Goal: Transaction & Acquisition: Book appointment/travel/reservation

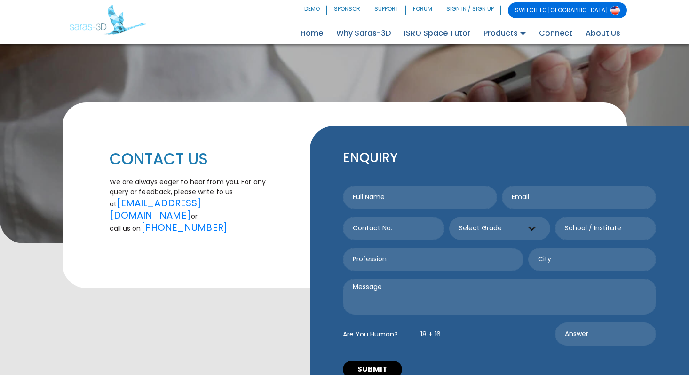
scroll to position [29, 0]
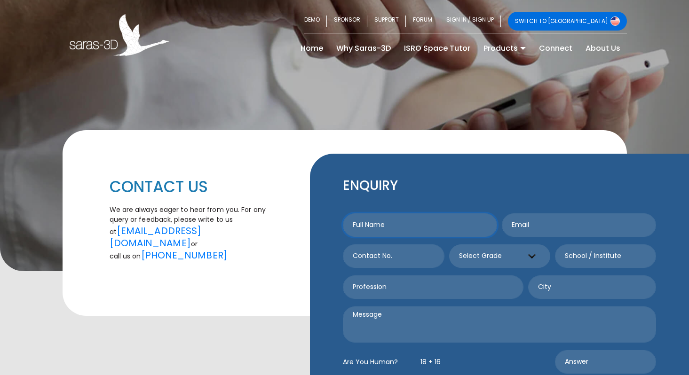
click at [398, 223] on input "text" at bounding box center [420, 226] width 154 height 24
type input "[PERSON_NAME]"
click at [537, 214] on input "email" at bounding box center [579, 226] width 154 height 24
type input "[EMAIL_ADDRESS][DOMAIN_NAME]"
click at [397, 245] on input "text" at bounding box center [393, 257] width 101 height 24
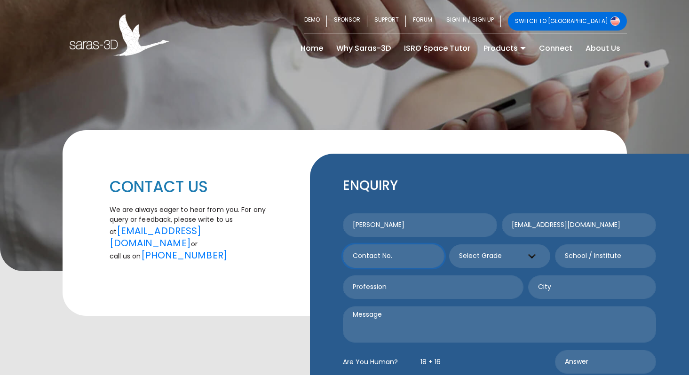
type input "5127920073"
click at [532, 245] on select "Select Grade Grade 9 th Grade 10 th Grade 11 th Grade 12 th" at bounding box center [499, 257] width 101 height 24
select select "9"
click at [449, 245] on select "Select Grade Grade 9 th Grade 10 th Grade 11 th Grade 12 th" at bounding box center [499, 257] width 101 height 24
click at [531, 245] on select "Select Grade Grade 9 th Grade 10 th Grade 11 th Grade 12 th" at bounding box center [499, 257] width 101 height 24
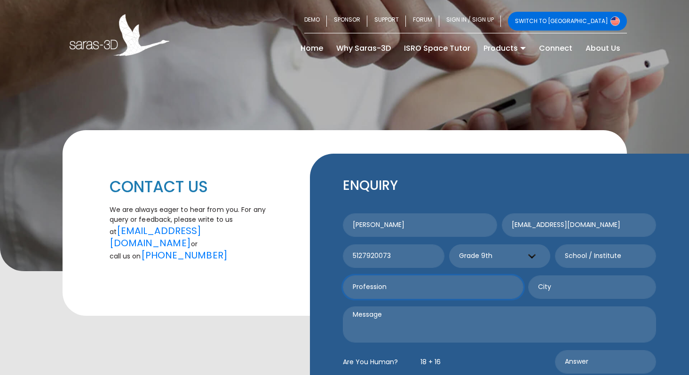
click at [418, 279] on input "text" at bounding box center [433, 288] width 181 height 24
type input "Teacher"
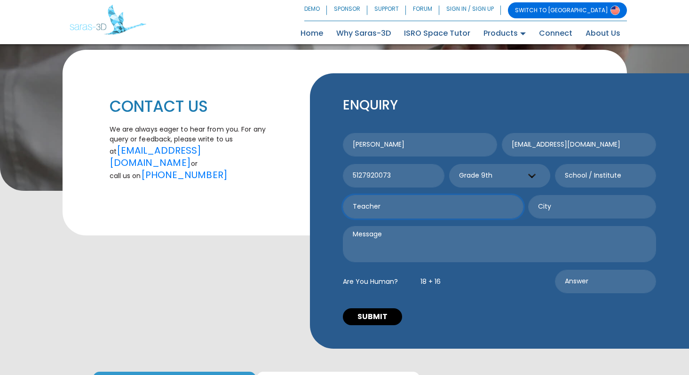
scroll to position [118, 0]
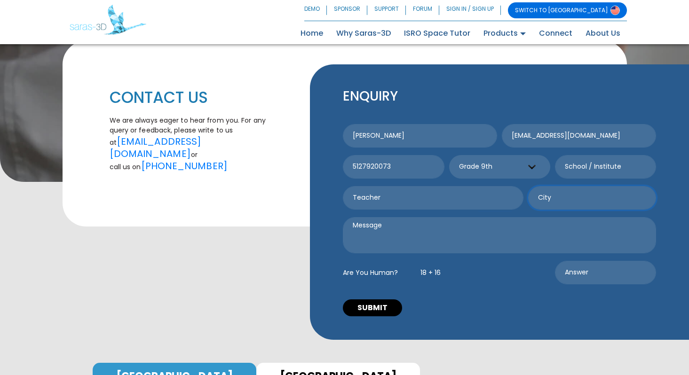
click at [563, 191] on input "text" at bounding box center [592, 198] width 128 height 24
type input "US"
click at [374, 300] on button "SUBMIT" at bounding box center [372, 308] width 59 height 17
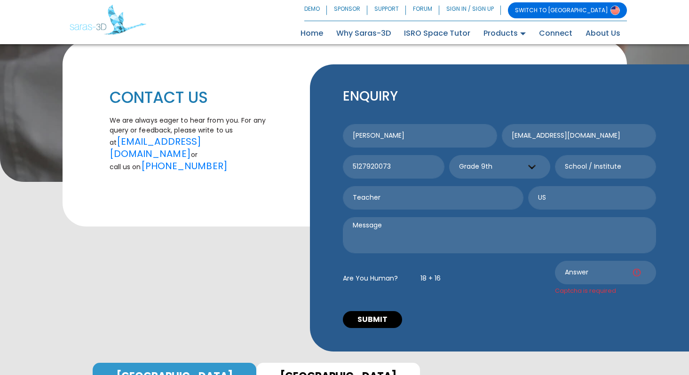
click at [427, 274] on h5 "18 + 16" at bounding box center [431, 278] width 20 height 8
click at [380, 270] on div "Are You Human? 18 + 16" at bounding box center [447, 278] width 212 height 35
click at [380, 274] on h5 "Are You Human?" at bounding box center [370, 278] width 55 height 8
click at [389, 217] on textarea at bounding box center [499, 235] width 313 height 36
click at [594, 267] on input "Captcha is required" at bounding box center [605, 273] width 101 height 24
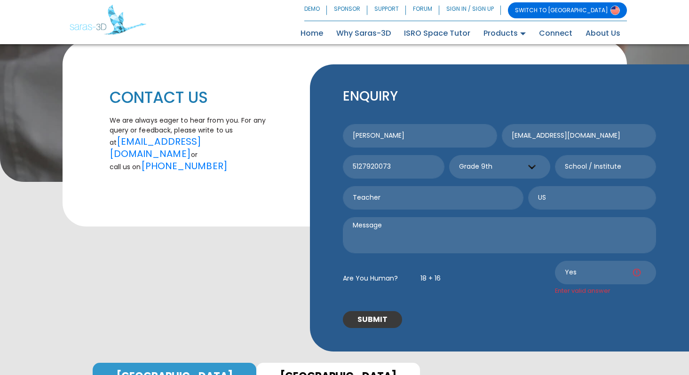
click at [372, 311] on button "SUBMIT" at bounding box center [372, 319] width 59 height 17
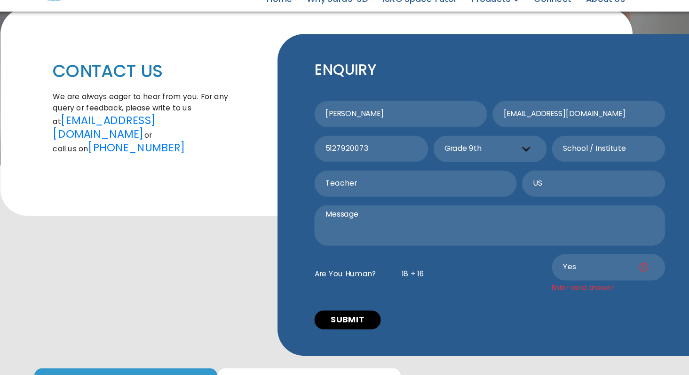
click at [427, 274] on h5 "18 + 16" at bounding box center [431, 278] width 20 height 8
click at [580, 261] on input "Yes" at bounding box center [605, 273] width 101 height 24
click at [360, 311] on button "SUBMIT" at bounding box center [372, 319] width 59 height 17
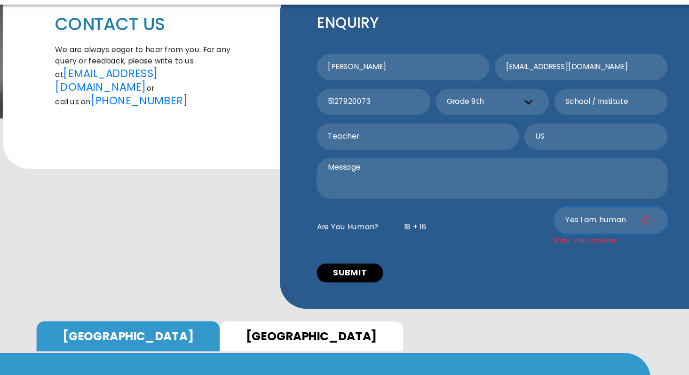
scroll to position [154, 0]
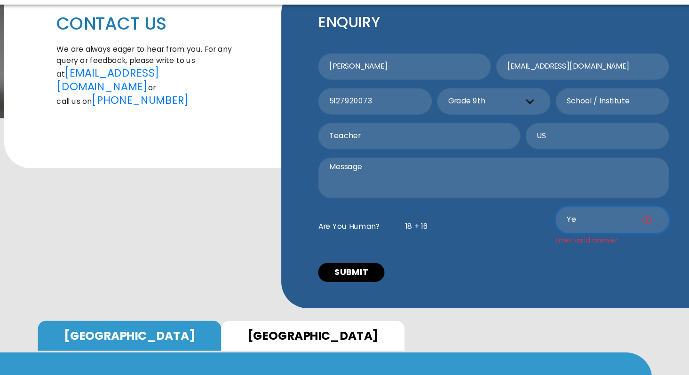
type input "Y"
type input "1"
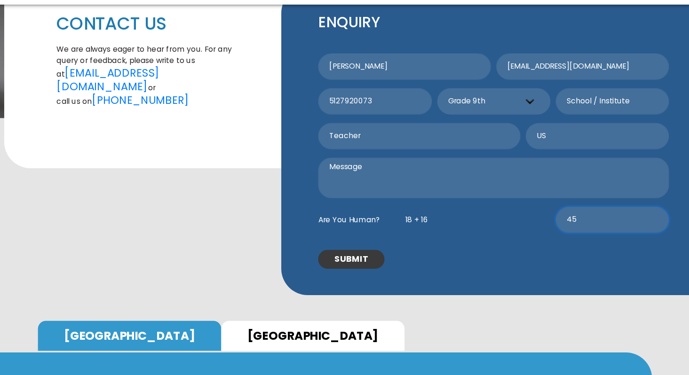
type input "45"
click at [382, 263] on button "SUBMIT" at bounding box center [372, 271] width 59 height 17
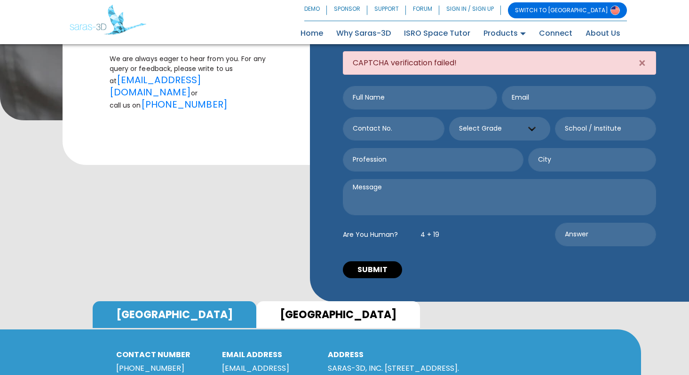
scroll to position [180, 0]
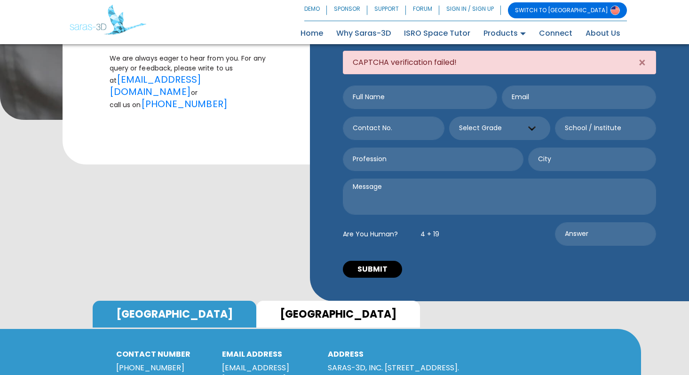
click at [131, 301] on link "USA" at bounding box center [175, 314] width 164 height 27
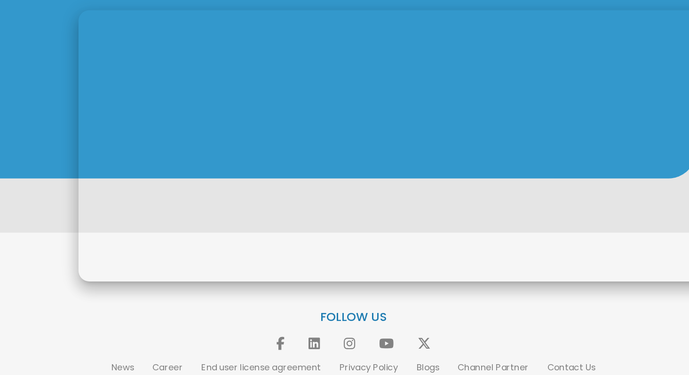
scroll to position [526, 0]
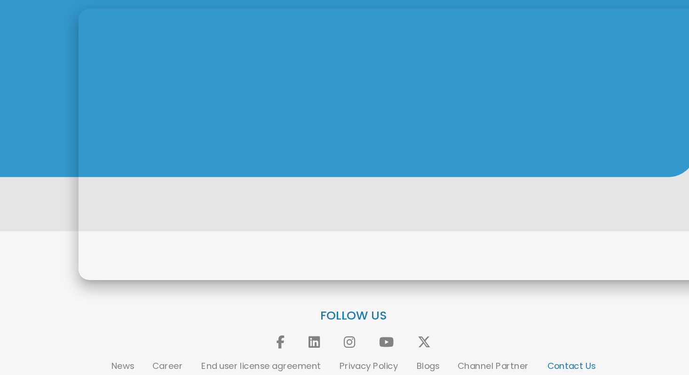
click at [521, 362] on link "Contact Us" at bounding box center [534, 367] width 42 height 11
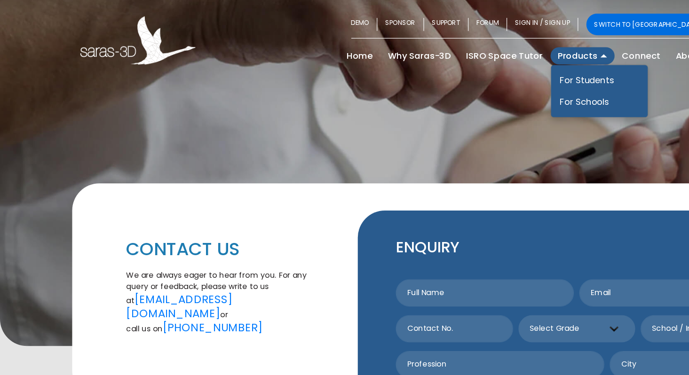
click at [508, 43] on link "Products" at bounding box center [505, 48] width 56 height 15
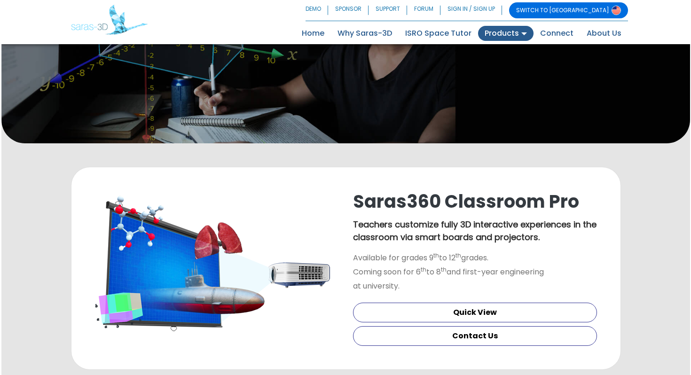
scroll to position [157, 0]
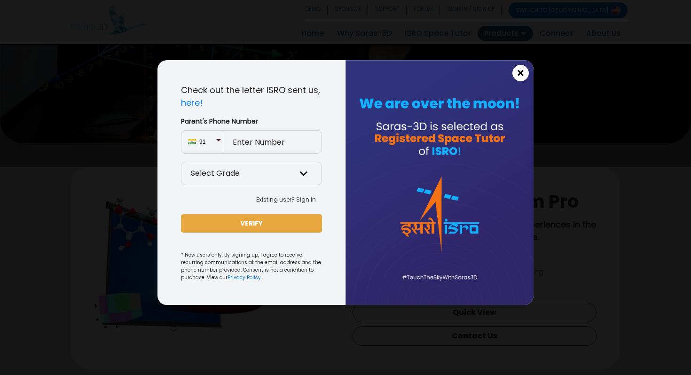
click at [522, 70] on span "×" at bounding box center [521, 73] width 8 height 12
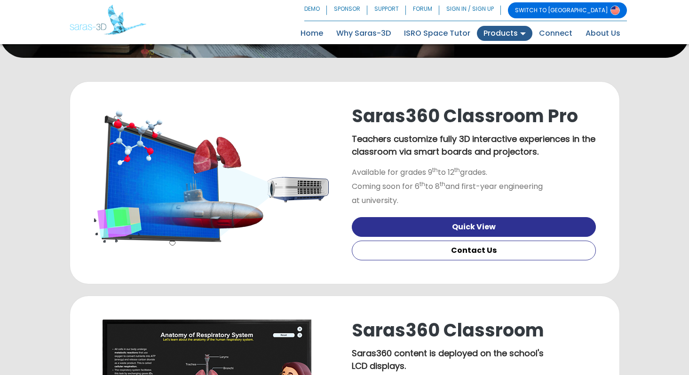
scroll to position [0, 0]
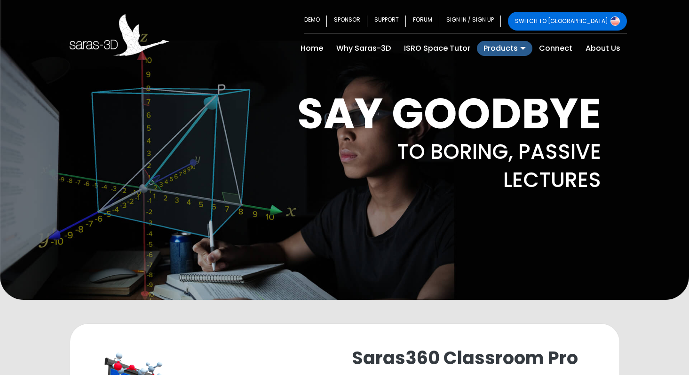
click at [602, 23] on link "SWITCH TO [GEOGRAPHIC_DATA]" at bounding box center [567, 21] width 119 height 19
click at [604, 48] on link "About Us" at bounding box center [603, 48] width 48 height 15
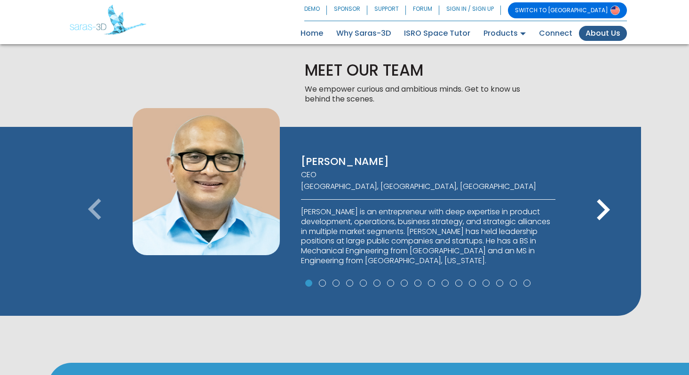
scroll to position [535, 0]
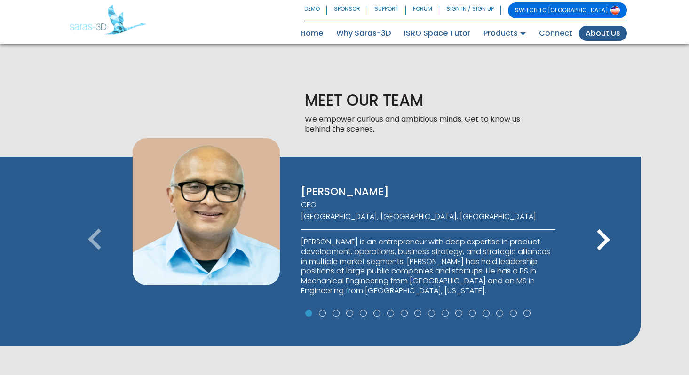
click at [604, 219] on icon "keyboard_arrow_right" at bounding box center [603, 240] width 42 height 42
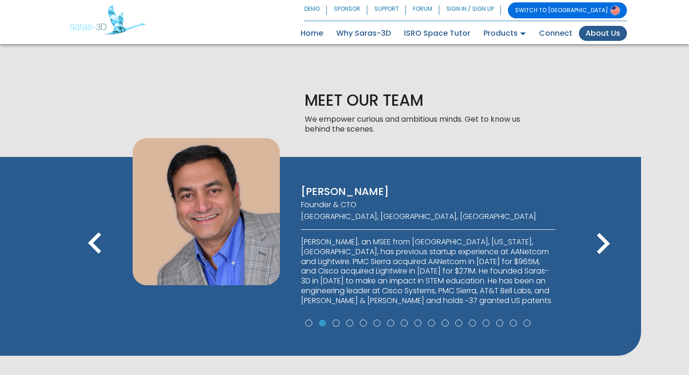
click at [611, 223] on icon "keyboard_arrow_right" at bounding box center [603, 244] width 42 height 42
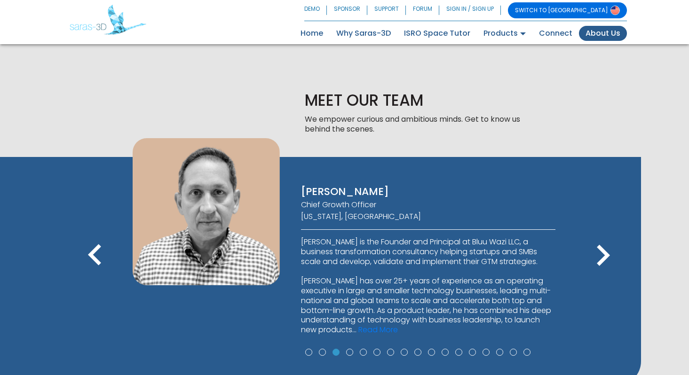
click at [611, 235] on icon "keyboard_arrow_right" at bounding box center [603, 256] width 42 height 42
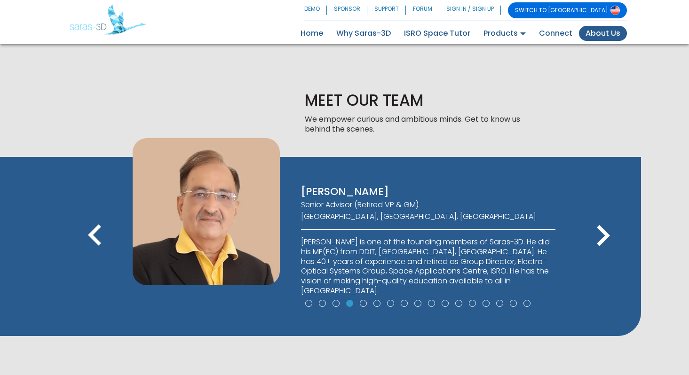
click at [611, 215] on icon "keyboard_arrow_right" at bounding box center [603, 236] width 42 height 42
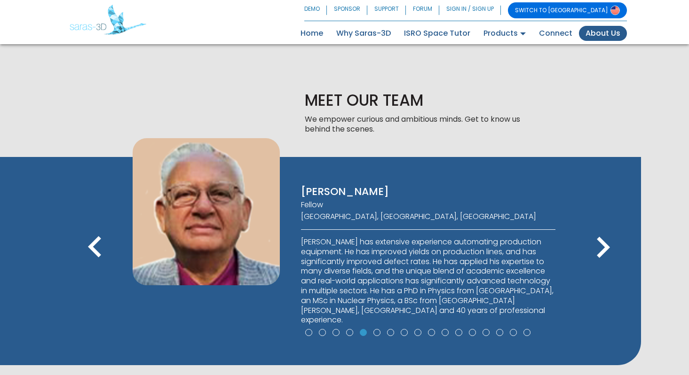
click at [611, 227] on icon "keyboard_arrow_right" at bounding box center [603, 248] width 42 height 42
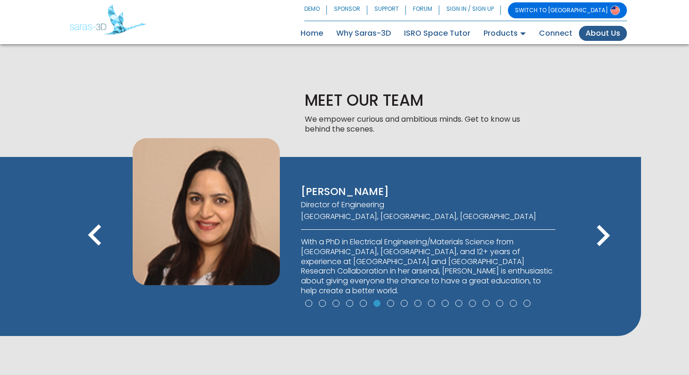
click at [609, 215] on icon "keyboard_arrow_right" at bounding box center [603, 236] width 42 height 42
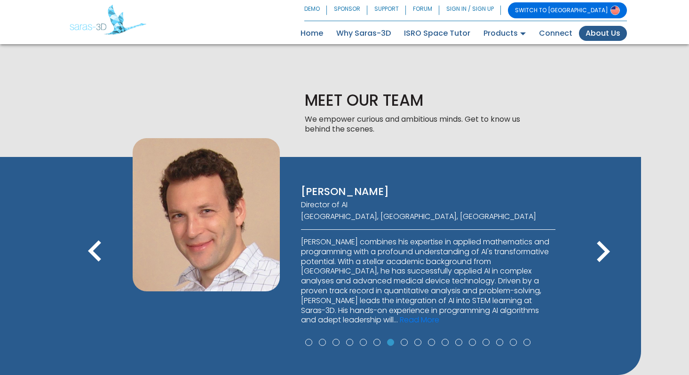
click at [609, 231] on icon "keyboard_arrow_right" at bounding box center [603, 252] width 42 height 42
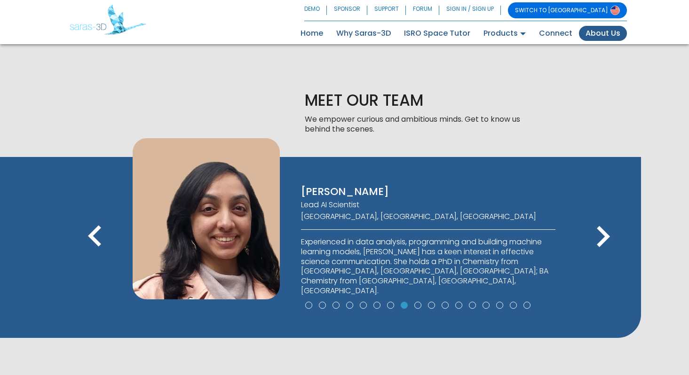
click at [609, 216] on icon "keyboard_arrow_right" at bounding box center [603, 237] width 42 height 42
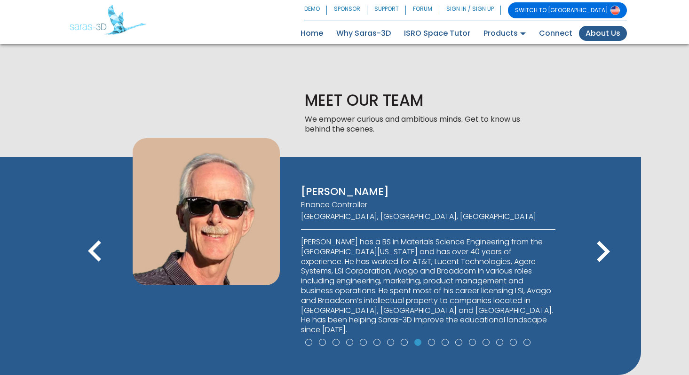
click at [609, 231] on icon "keyboard_arrow_right" at bounding box center [603, 252] width 42 height 42
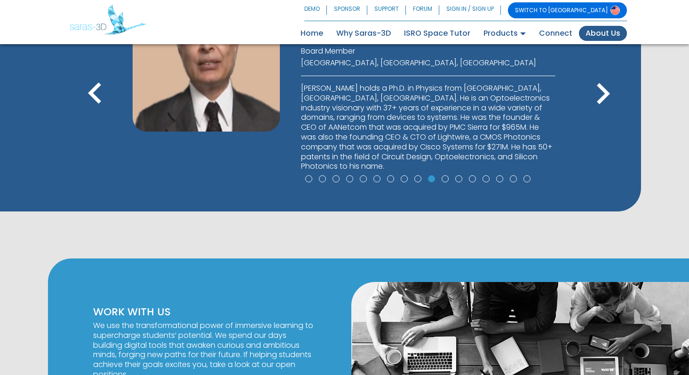
scroll to position [0, 0]
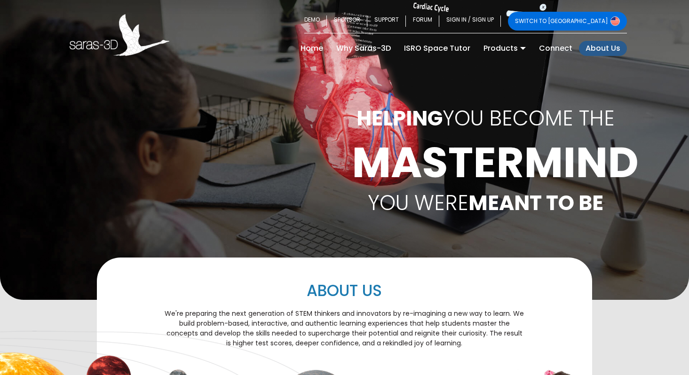
click at [600, 44] on link "About Us" at bounding box center [603, 48] width 48 height 15
click at [600, 48] on link "About Us" at bounding box center [603, 48] width 48 height 15
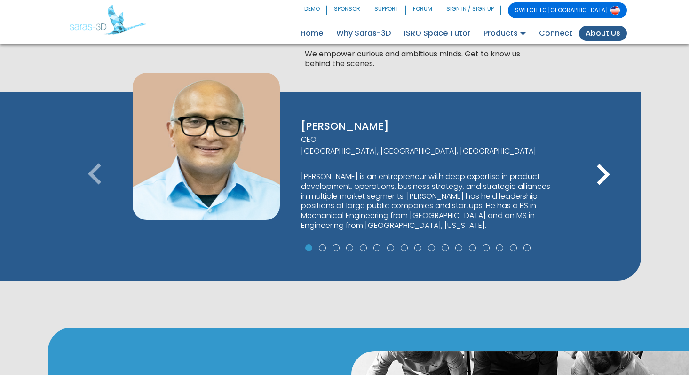
scroll to position [596, 0]
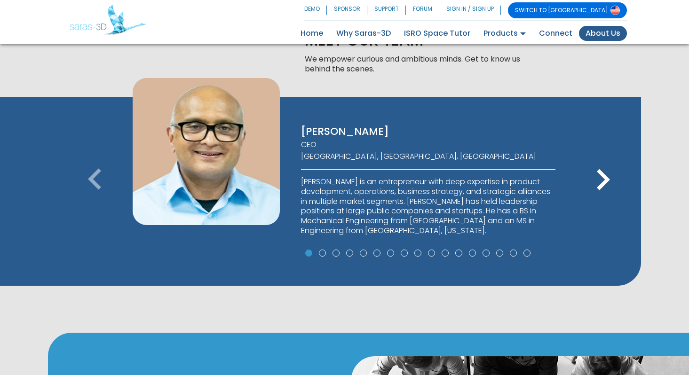
click at [226, 157] on div "keyboard_arrow_left keyboard_arrow_right" at bounding box center [368, 182] width 470 height 50
click at [221, 157] on div "keyboard_arrow_left keyboard_arrow_right" at bounding box center [368, 182] width 470 height 50
click at [340, 125] on p "VIJAY ALBUQUERQUE" at bounding box center [428, 132] width 254 height 14
click at [344, 90] on div "VIJAY ALBUQUERQUE CEO San Francisco Bay Area, CA, USA Vijay Albuquerque is an e…" at bounding box center [428, 162] width 283 height 169
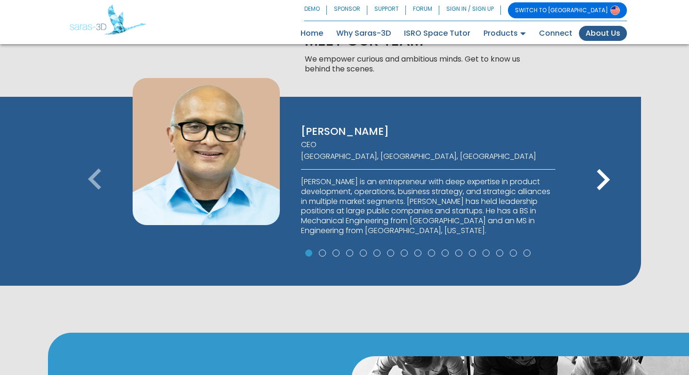
click at [307, 250] on span at bounding box center [308, 253] width 7 height 7
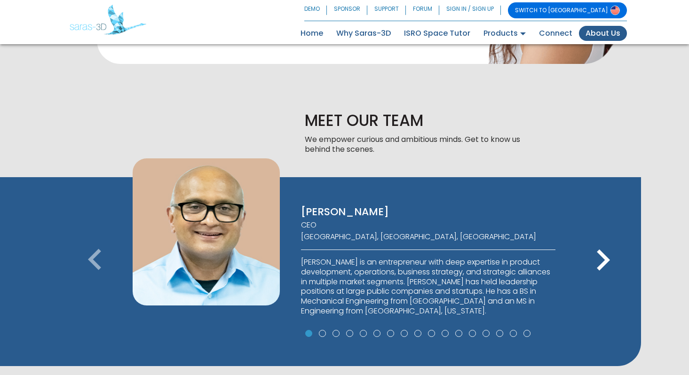
scroll to position [515, 0]
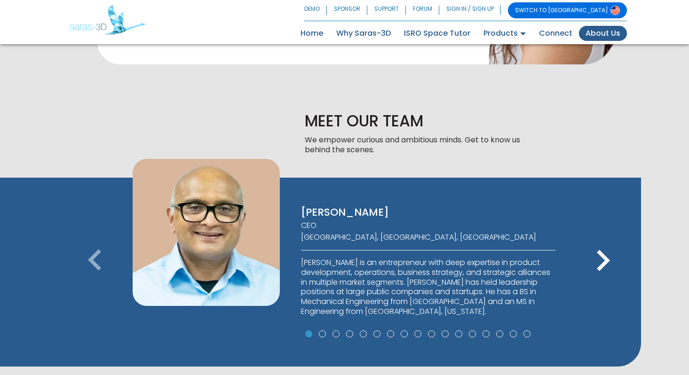
click at [608, 240] on icon "keyboard_arrow_right" at bounding box center [603, 261] width 42 height 42
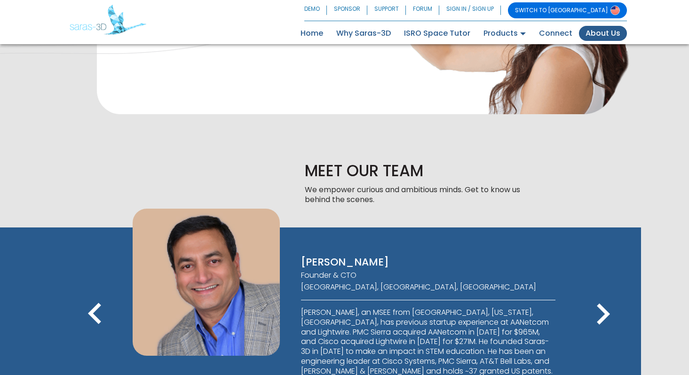
scroll to position [456, 0]
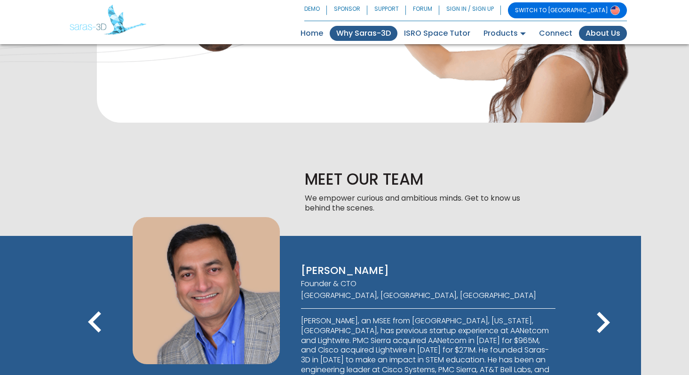
click at [383, 32] on link "Why Saras-3D" at bounding box center [364, 33] width 68 height 15
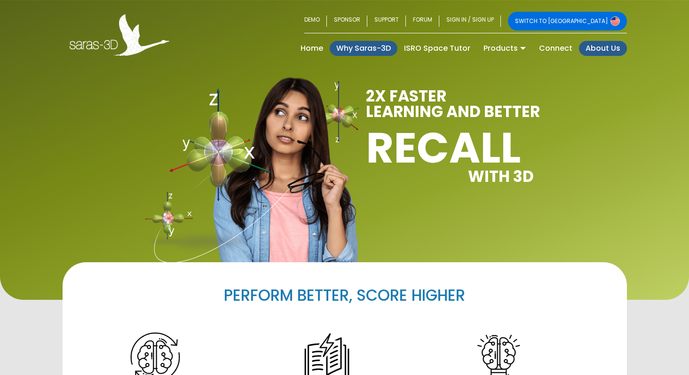
click at [602, 50] on link "About Us" at bounding box center [603, 48] width 48 height 15
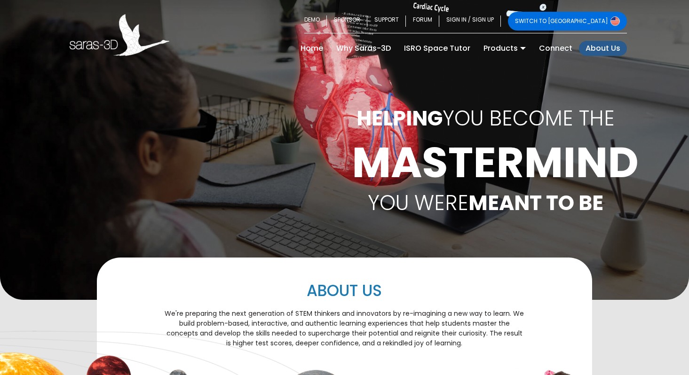
click at [607, 45] on link "About Us" at bounding box center [603, 48] width 48 height 15
click at [599, 24] on link "SWITCH TO [GEOGRAPHIC_DATA]" at bounding box center [567, 21] width 119 height 19
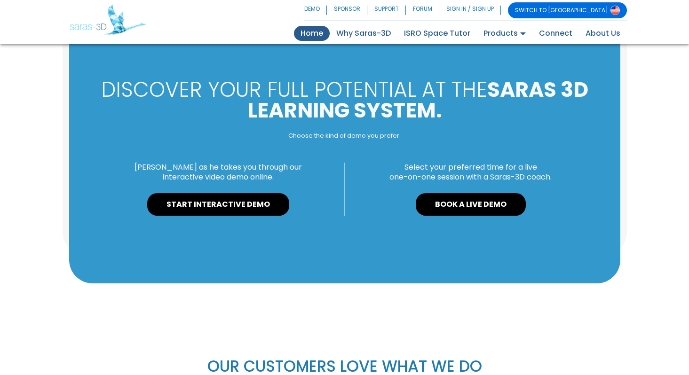
scroll to position [1085, 0]
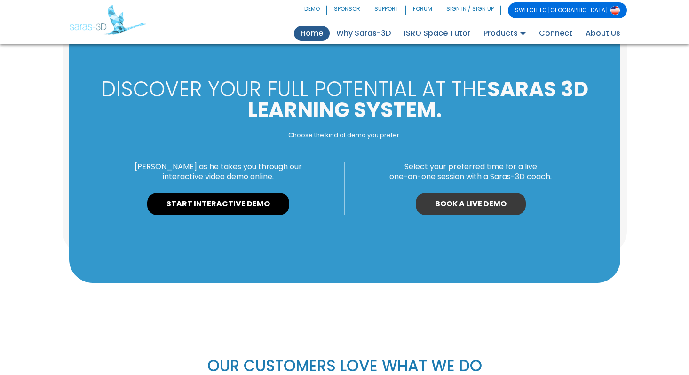
click at [458, 193] on link "BOOK A LIVE DEMO" at bounding box center [471, 204] width 110 height 23
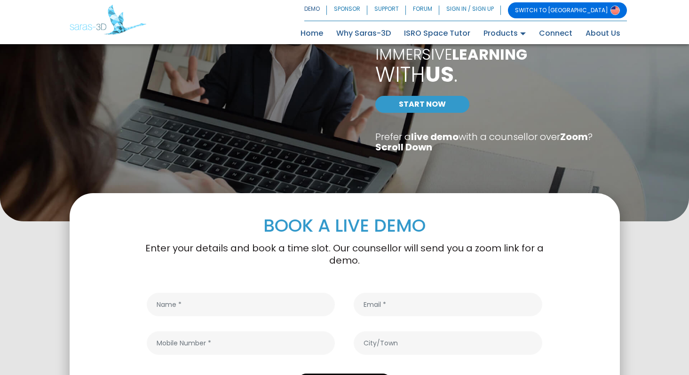
scroll to position [86, 0]
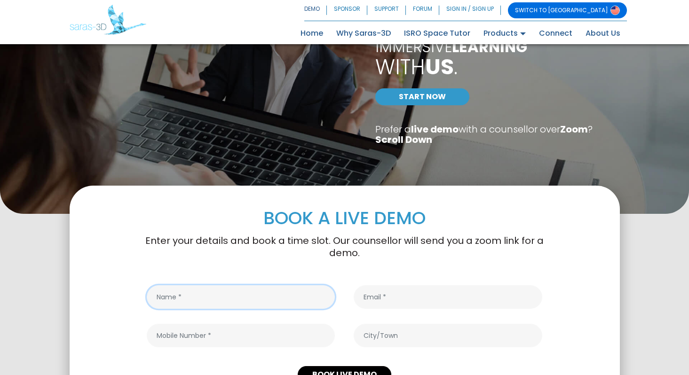
click at [194, 286] on input "text" at bounding box center [241, 298] width 189 height 24
type input "Amisha"
click at [396, 286] on input "email" at bounding box center [448, 298] width 189 height 24
type input "ashah@faribault.k12.mn.us"
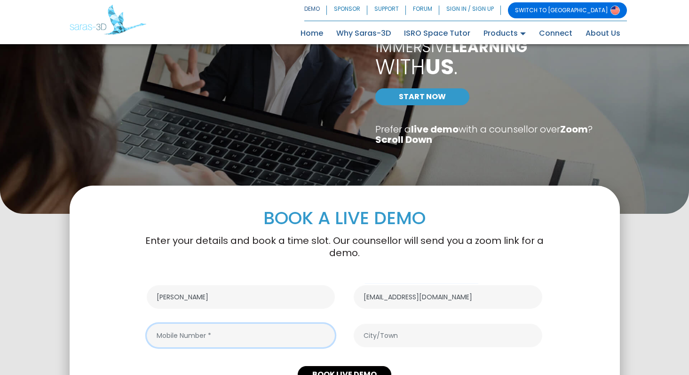
click at [233, 324] on input "text" at bounding box center [241, 336] width 189 height 24
type input "5127920073"
click at [406, 324] on input "text" at bounding box center [448, 336] width 189 height 24
type input "US"
click at [352, 366] on button "BOOK LIVE DEMO" at bounding box center [345, 374] width 94 height 17
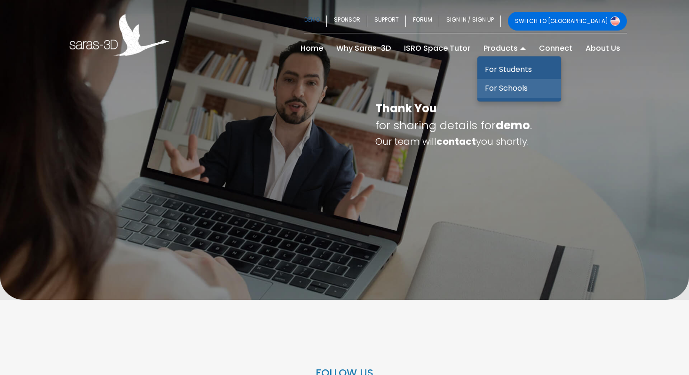
click at [505, 84] on link "For Schools" at bounding box center [519, 88] width 84 height 19
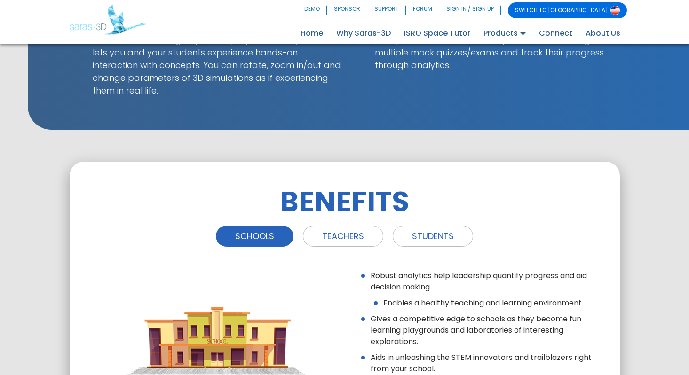
scroll to position [957, 0]
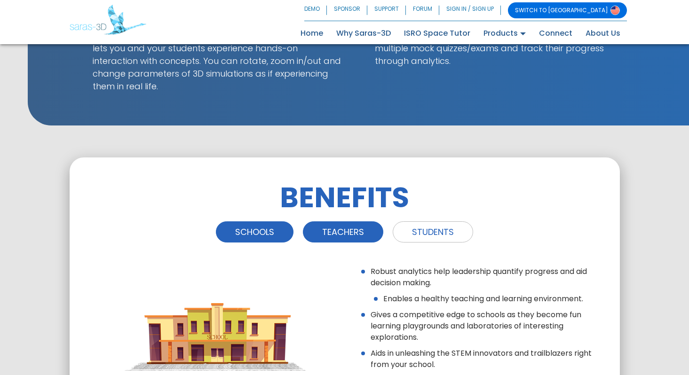
click at [357, 222] on link "TEACHERS" at bounding box center [343, 232] width 80 height 21
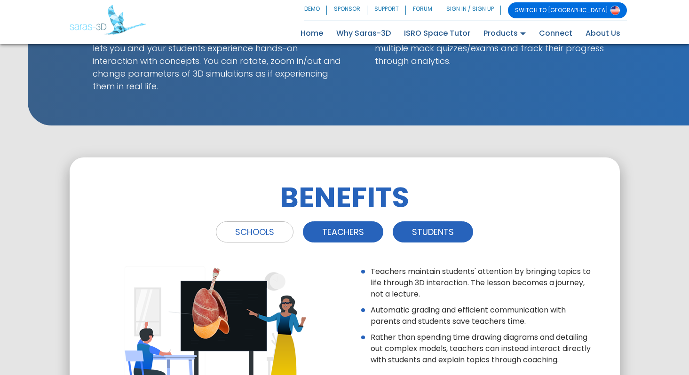
click at [427, 222] on link "STUDENTS" at bounding box center [433, 232] width 80 height 21
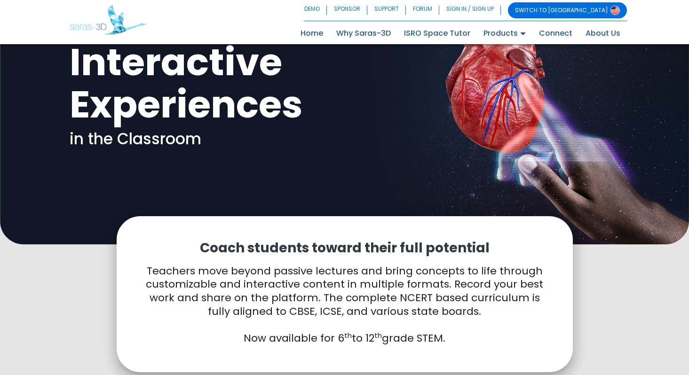
scroll to position [0, 0]
